Goal: Task Accomplishment & Management: Use online tool/utility

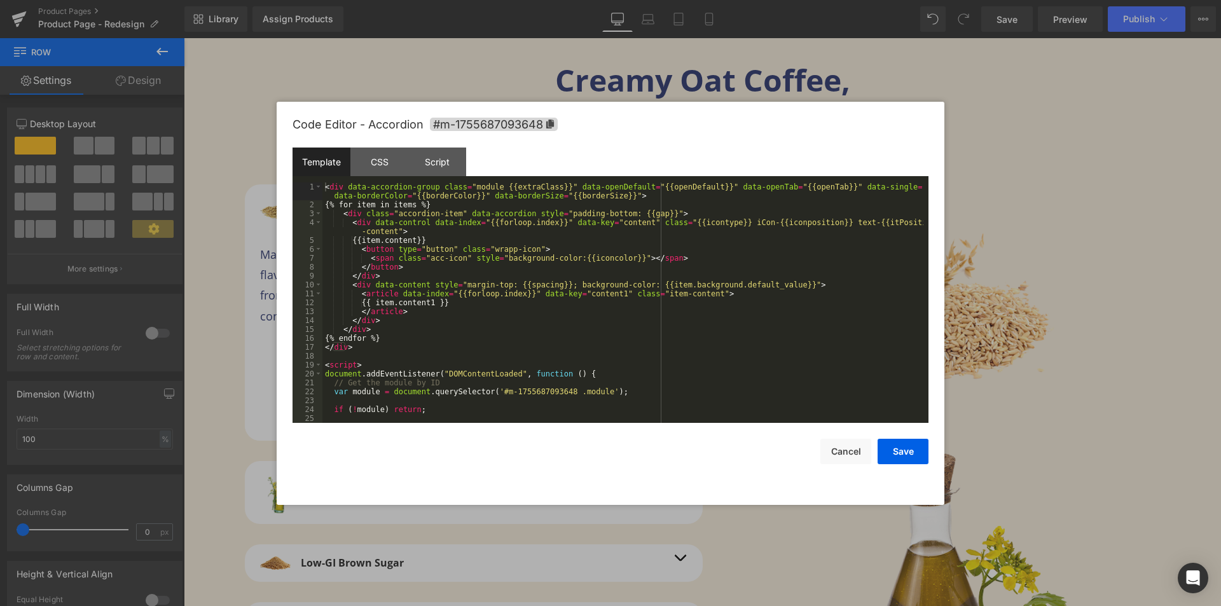
scroll to position [202, 0]
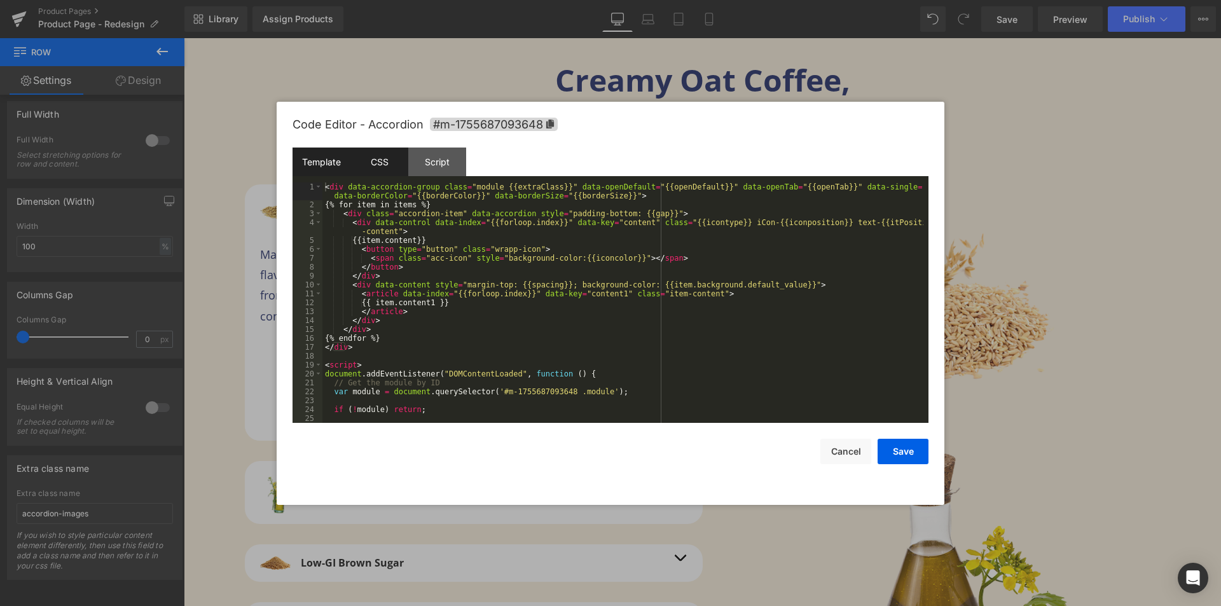
click at [383, 161] on div "CSS" at bounding box center [379, 162] width 58 height 29
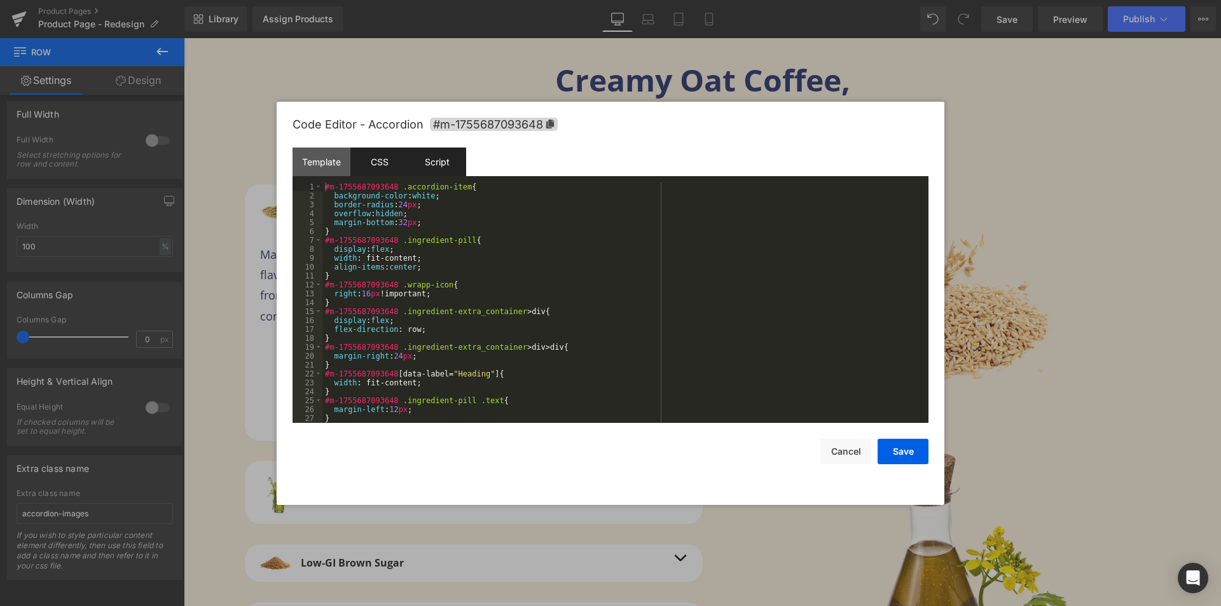
click at [424, 168] on div "Script" at bounding box center [437, 162] width 58 height 29
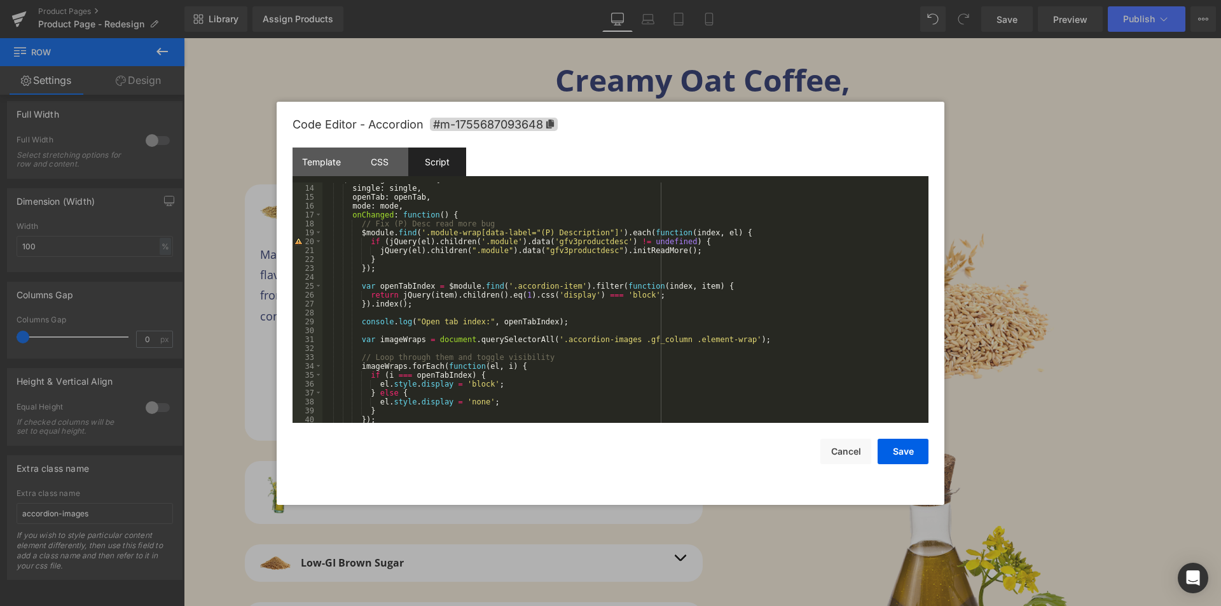
scroll to position [153, 0]
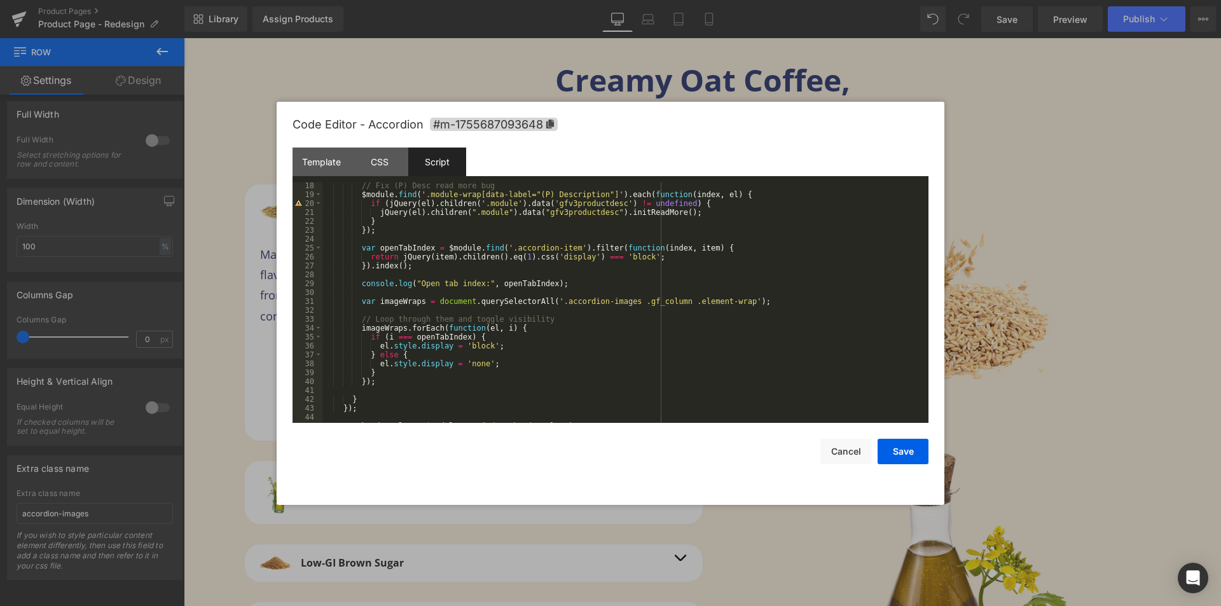
click at [397, 246] on div "// Fix (P) Desc read more bug $module . find ( '.module-wrap[data-label="(P) De…" at bounding box center [622, 310] width 601 height 258
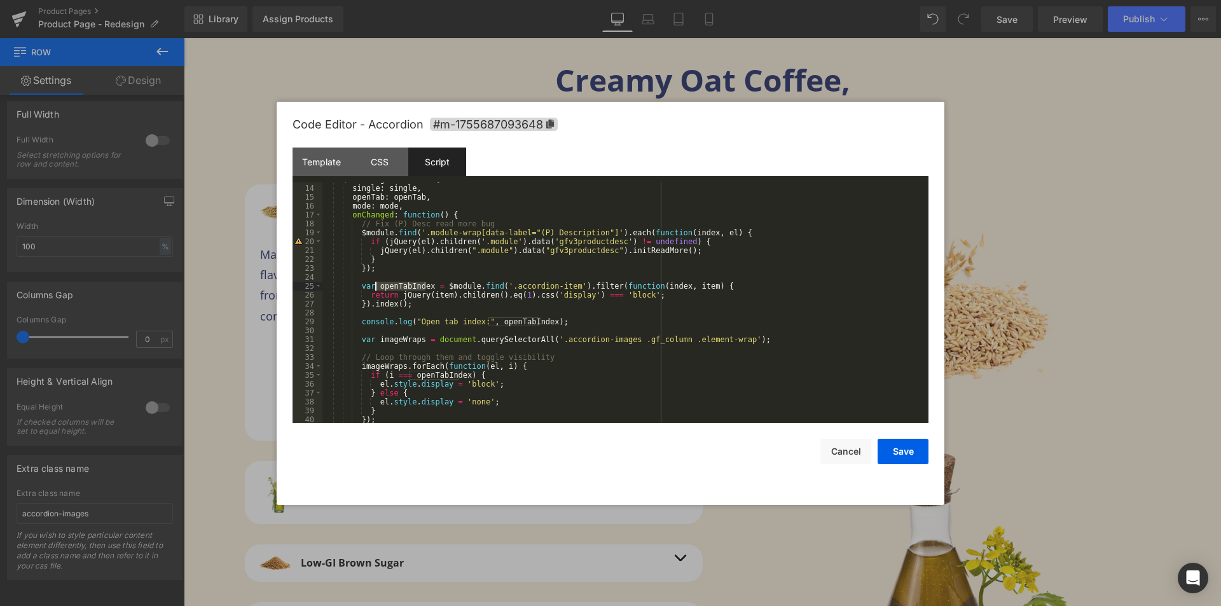
scroll to position [114, 0]
drag, startPoint x: 450, startPoint y: 306, endPoint x: 443, endPoint y: 306, distance: 7.6
click at [450, 306] on div "$module . gfAccordion ({ single : single , openTab : openTab , mode : mode , on…" at bounding box center [622, 304] width 601 height 258
click at [453, 303] on div "$module . gfAccordion ({ single : single , openTab : openTab , mode : mode , on…" at bounding box center [622, 304] width 601 height 258
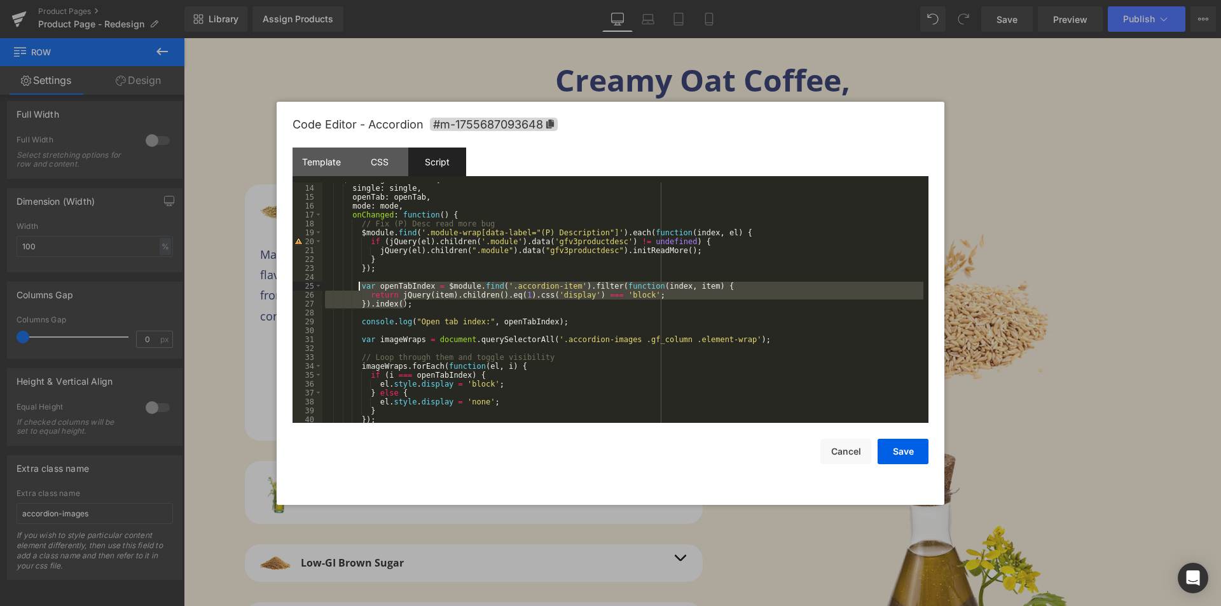
drag, startPoint x: 422, startPoint y: 305, endPoint x: 358, endPoint y: 289, distance: 65.4
click at [358, 289] on div "$module . gfAccordion ({ single : single , openTab : openTab , mode : mode , on…" at bounding box center [622, 304] width 601 height 258
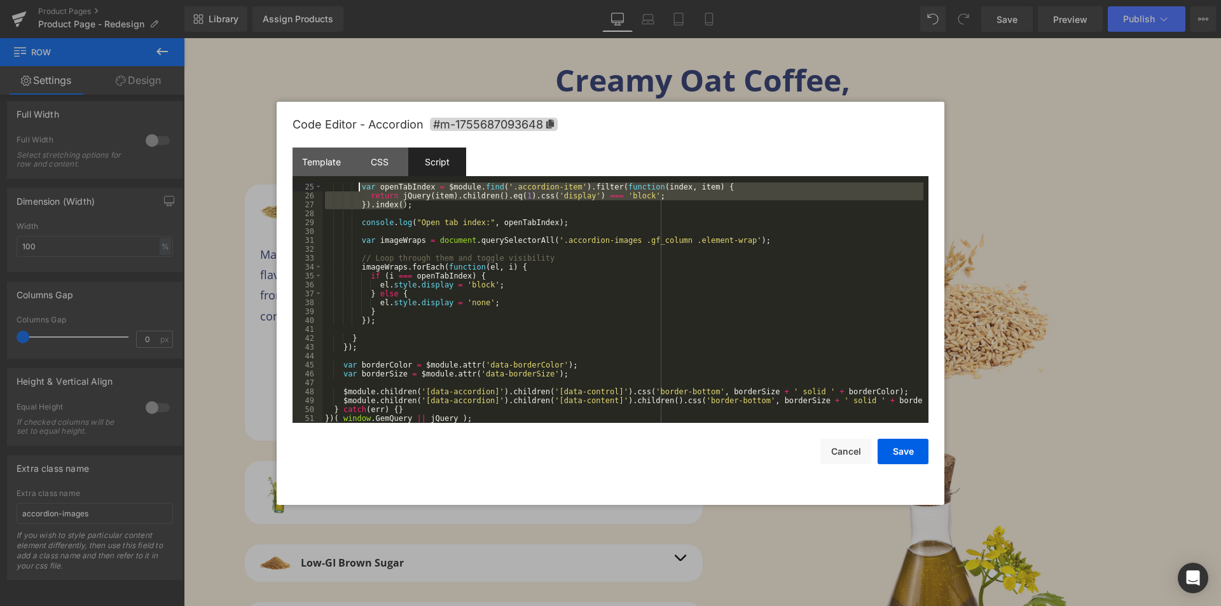
scroll to position [137, 0]
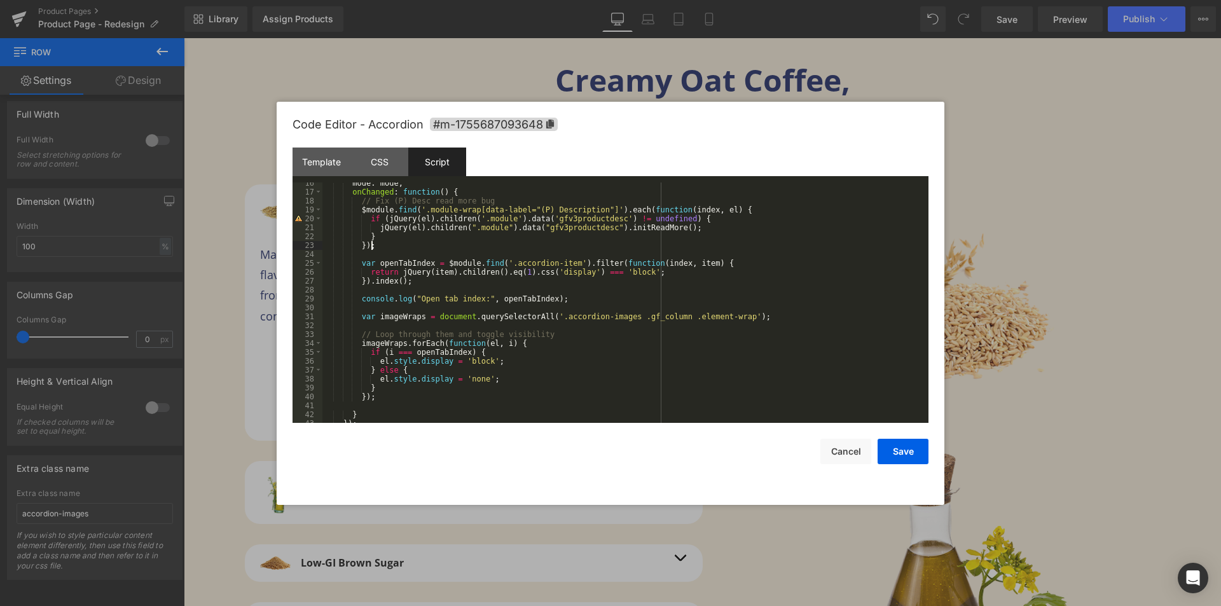
click at [390, 247] on div "mode : mode , onChanged : function ( ) { // Fix (P) Desc read more bug $module …" at bounding box center [622, 308] width 601 height 258
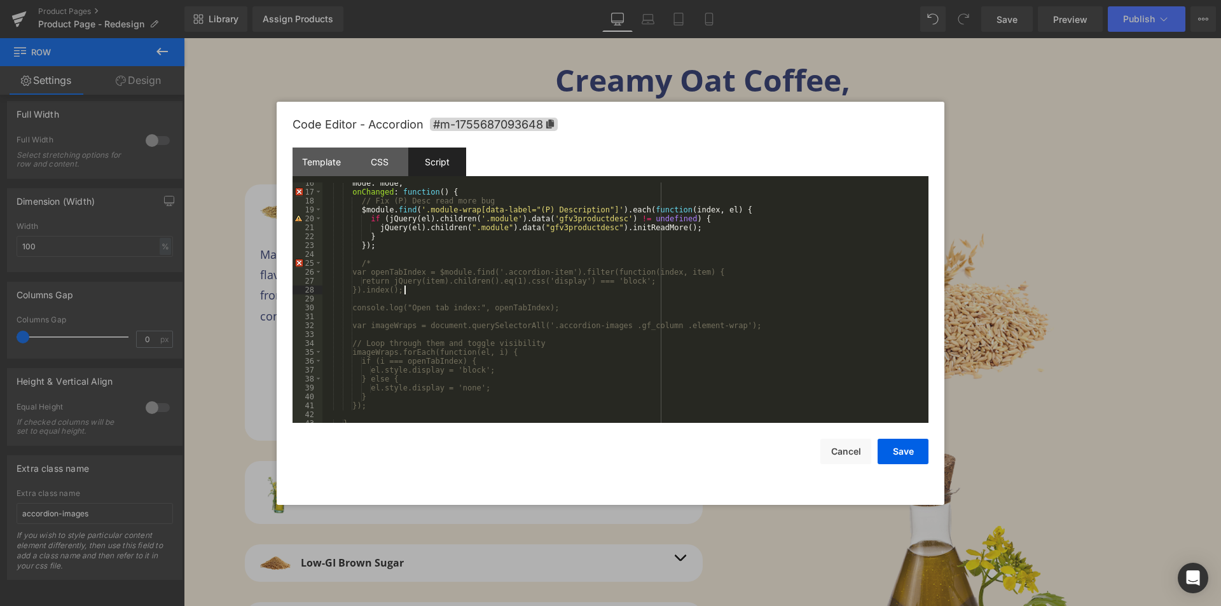
click at [418, 289] on div "mode : mode , onChanged : function ( ) { // Fix (P) Desc read more bug $module …" at bounding box center [622, 308] width 601 height 258
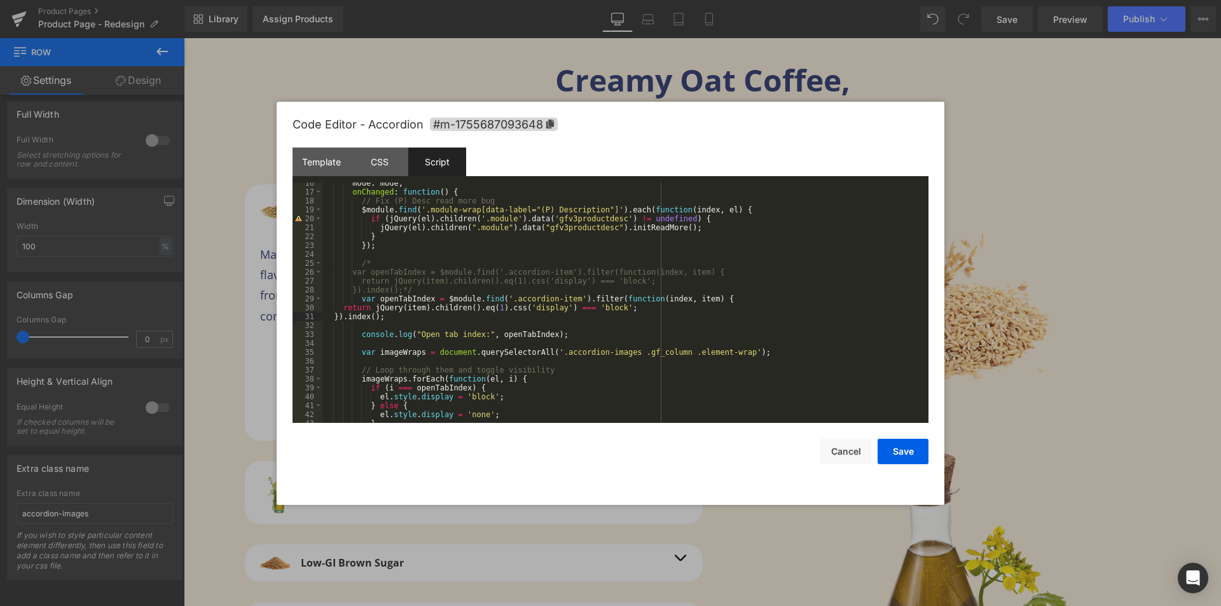
click at [406, 307] on div "mode : mode , onChanged : function ( ) { // Fix (P) Desc read more bug $module …" at bounding box center [622, 308] width 601 height 258
click at [928, 453] on div "Code Editor - Accordion #m-1755687093648 Template CSS Script Data 1 2 3 4 5 6 7…" at bounding box center [611, 303] width 668 height 403
click at [916, 453] on button "Save" at bounding box center [903, 451] width 51 height 25
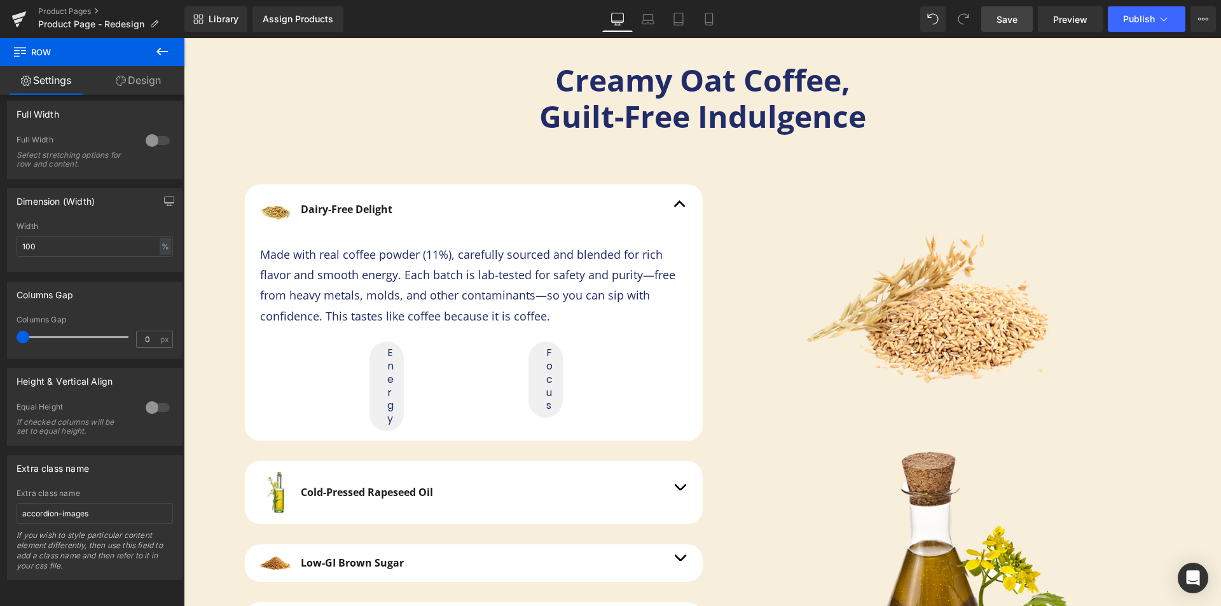
click at [1009, 22] on span "Save" at bounding box center [1006, 19] width 21 height 13
click at [1015, 23] on span "Save" at bounding box center [1006, 19] width 21 height 13
